Goal: Obtain resource: Download file/media

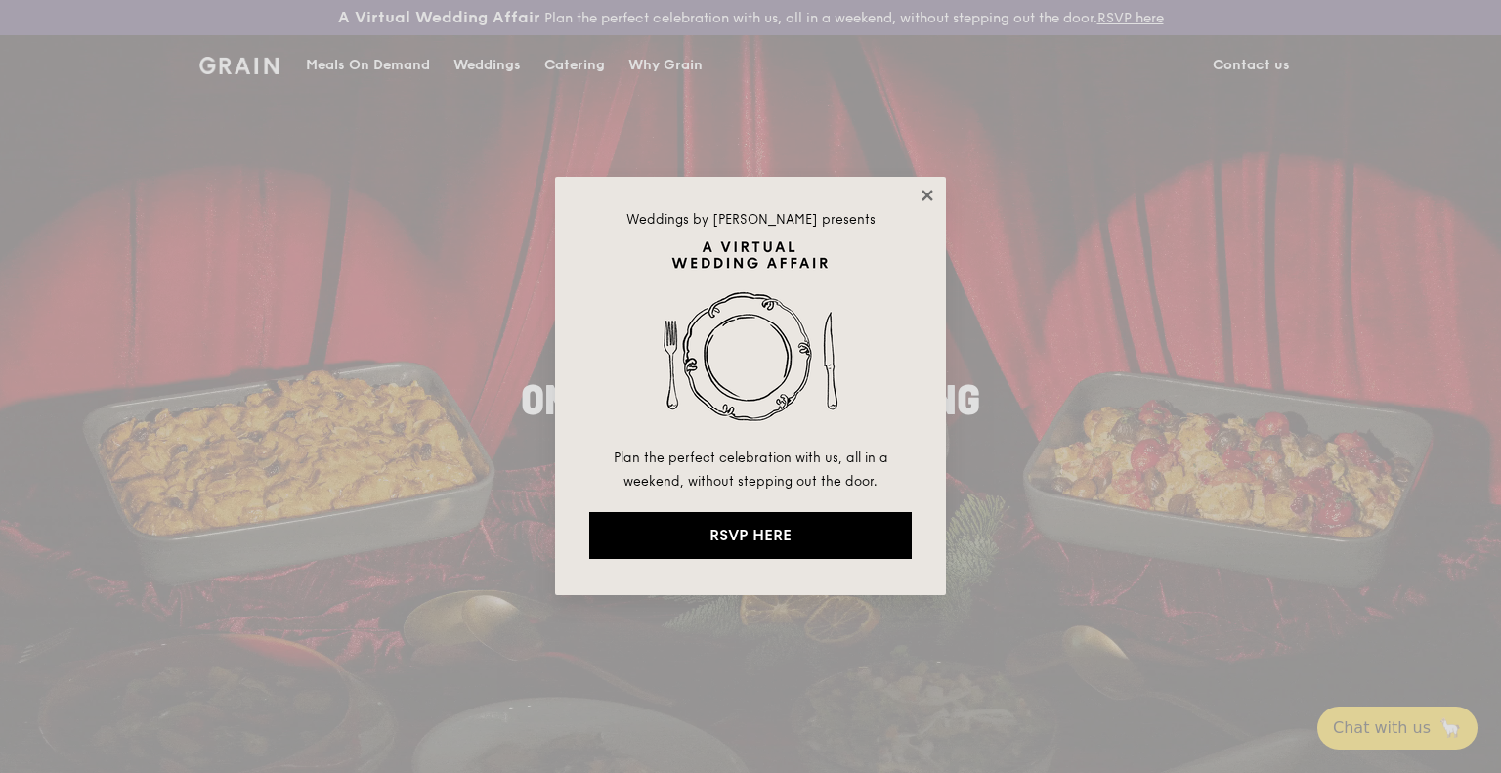
click at [929, 195] on icon at bounding box center [927, 195] width 11 height 11
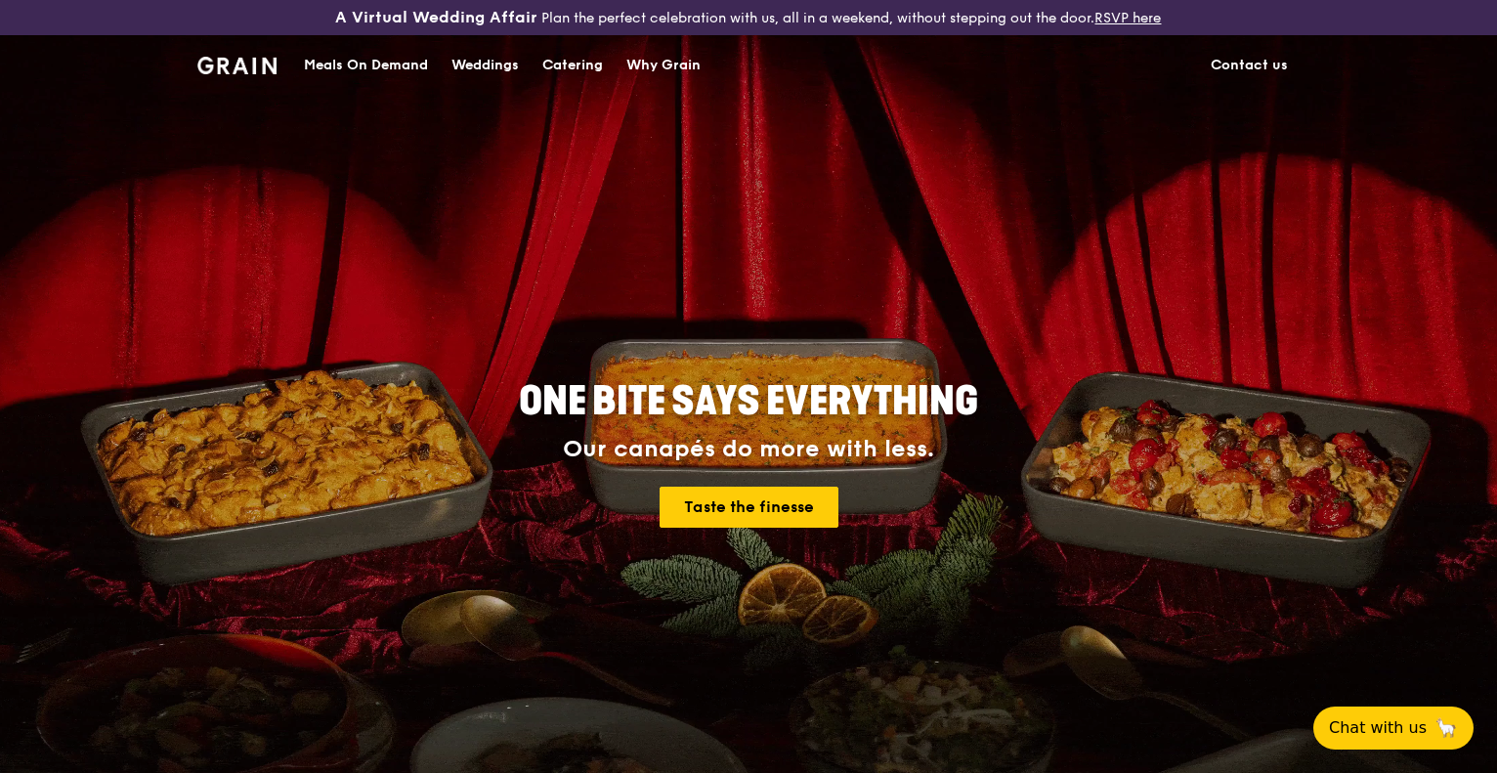
click at [584, 68] on div "Catering" at bounding box center [572, 65] width 61 height 59
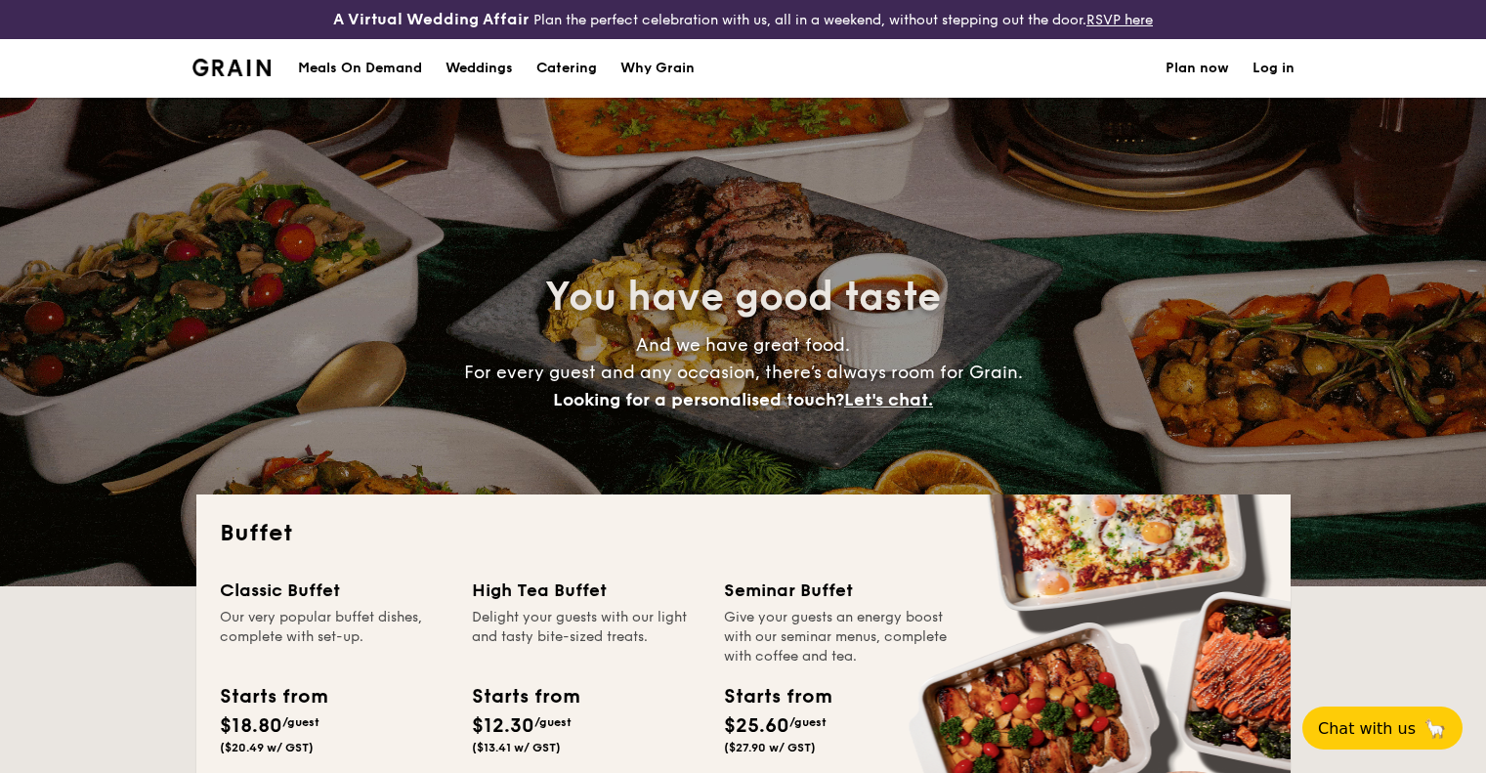
select select
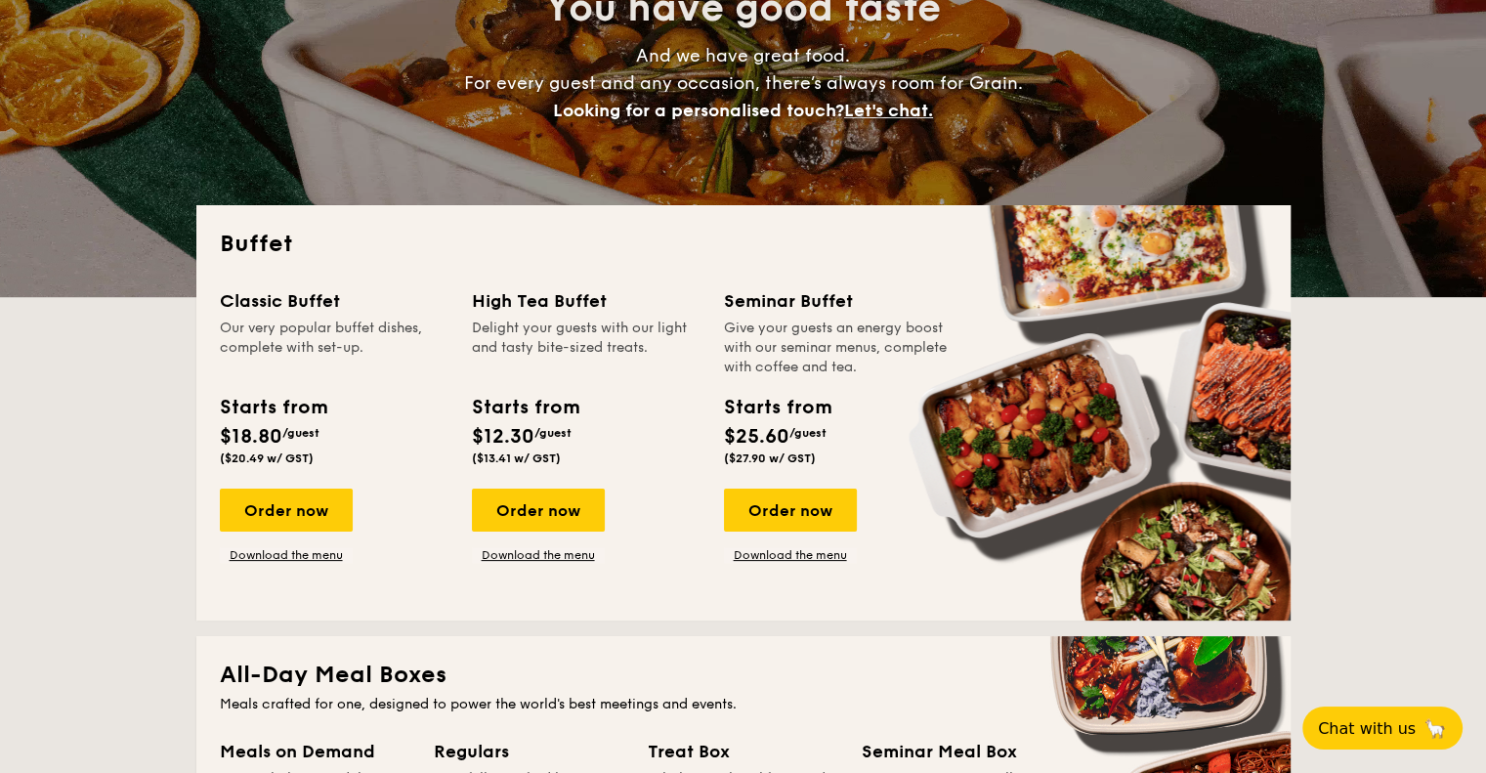
scroll to position [293, 0]
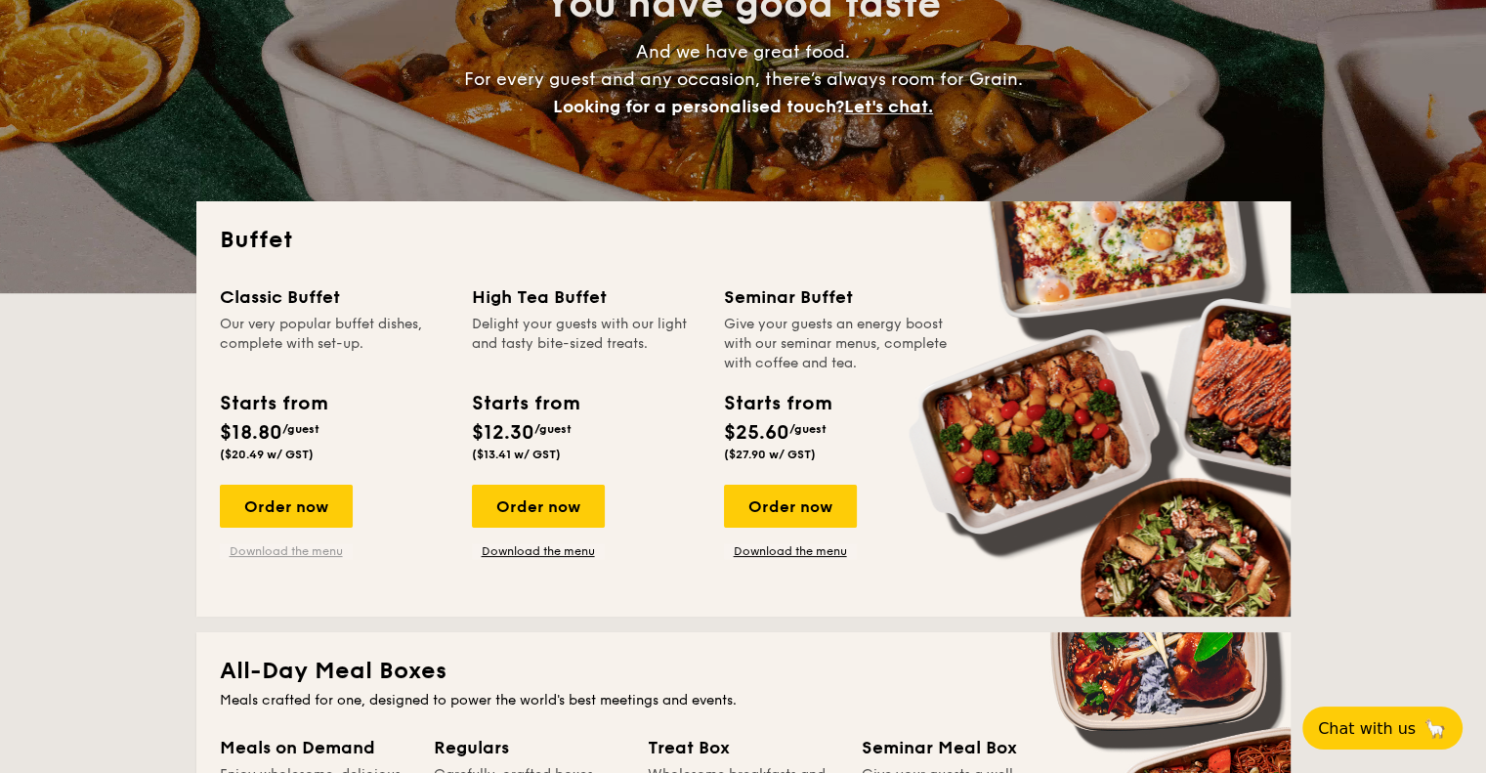
click at [304, 550] on link "Download the menu" at bounding box center [286, 551] width 133 height 16
click at [569, 546] on link "Download the menu" at bounding box center [538, 551] width 133 height 16
